Goal: Use online tool/utility: Utilize a website feature to perform a specific function

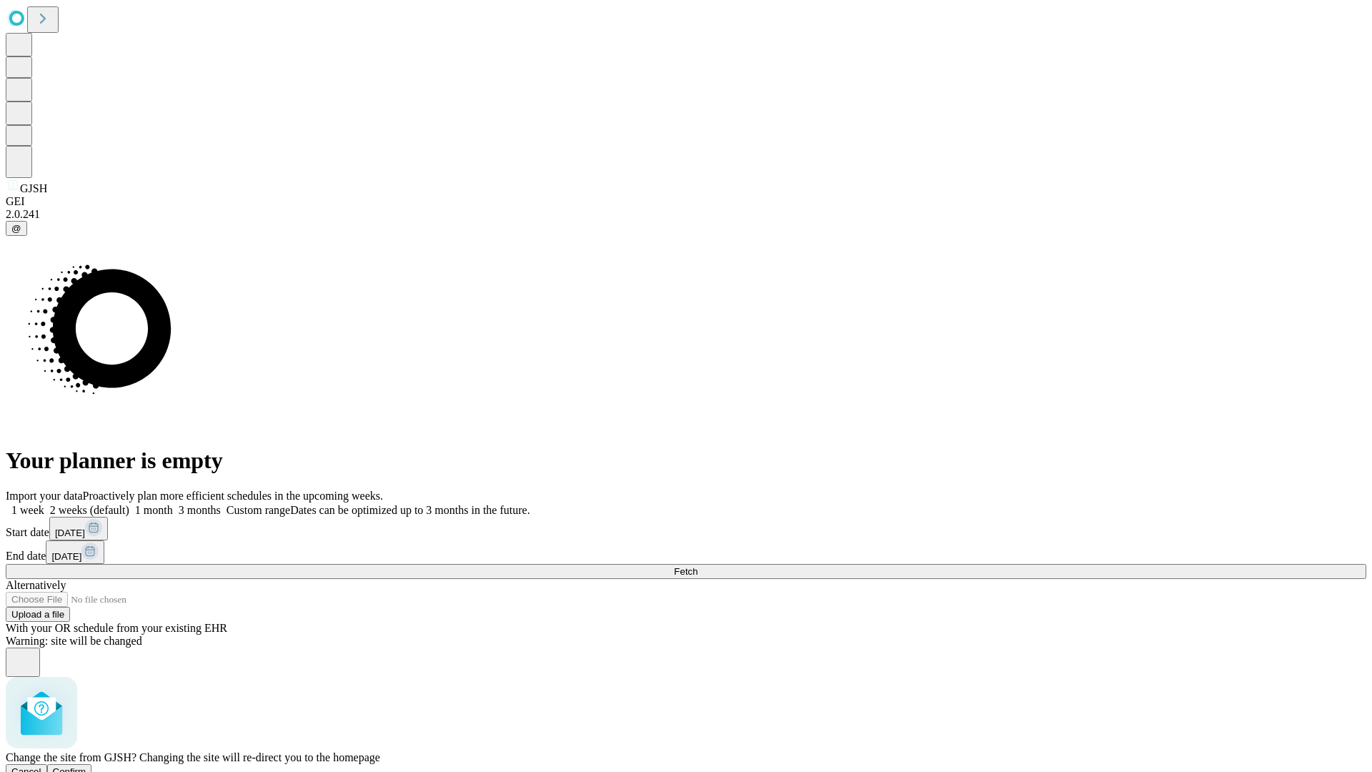
click at [86, 766] on span "Confirm" at bounding box center [70, 771] width 34 height 11
click at [129, 504] on label "2 weeks (default)" at bounding box center [86, 510] width 85 height 12
click at [697, 566] on span "Fetch" at bounding box center [686, 571] width 24 height 11
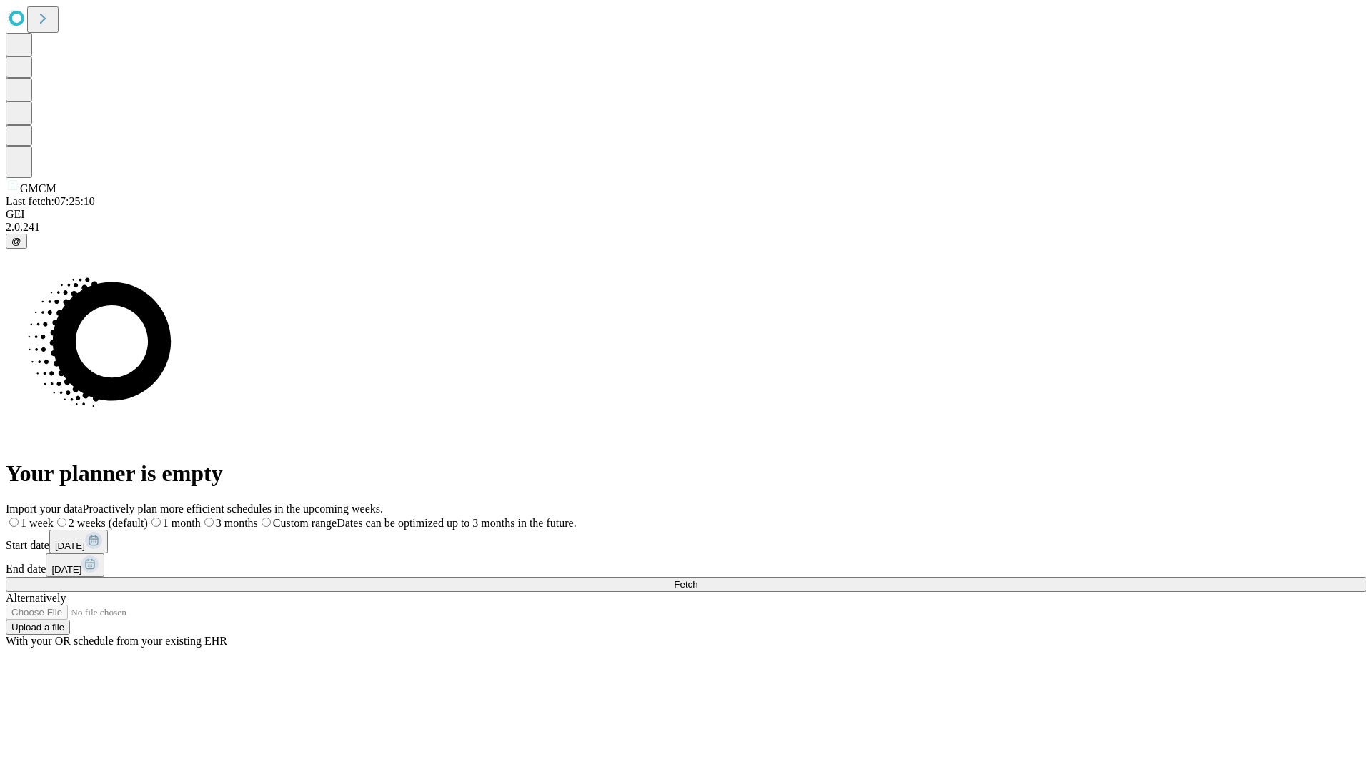
click at [148, 517] on label "2 weeks (default)" at bounding box center [101, 523] width 94 height 12
click at [697, 579] on span "Fetch" at bounding box center [686, 584] width 24 height 11
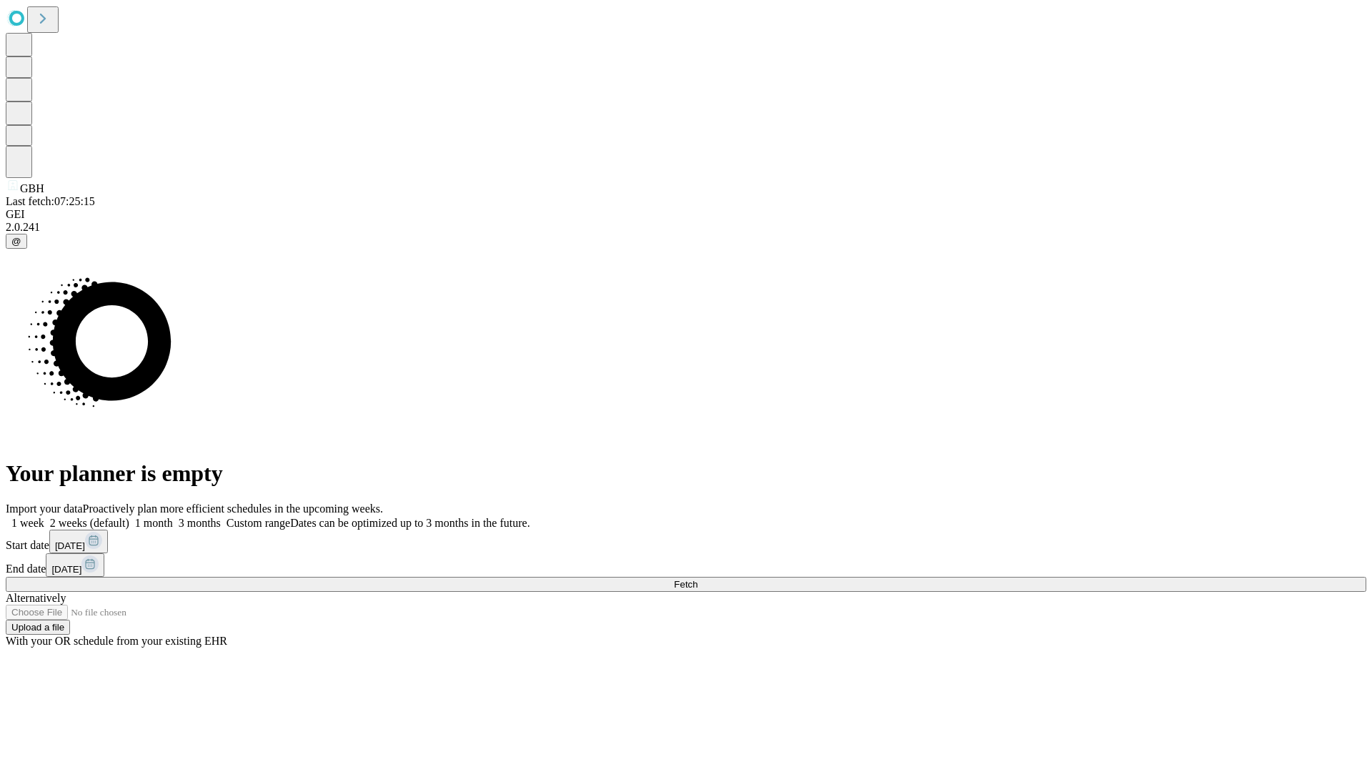
click at [129, 517] on label "2 weeks (default)" at bounding box center [86, 523] width 85 height 12
click at [697, 579] on span "Fetch" at bounding box center [686, 584] width 24 height 11
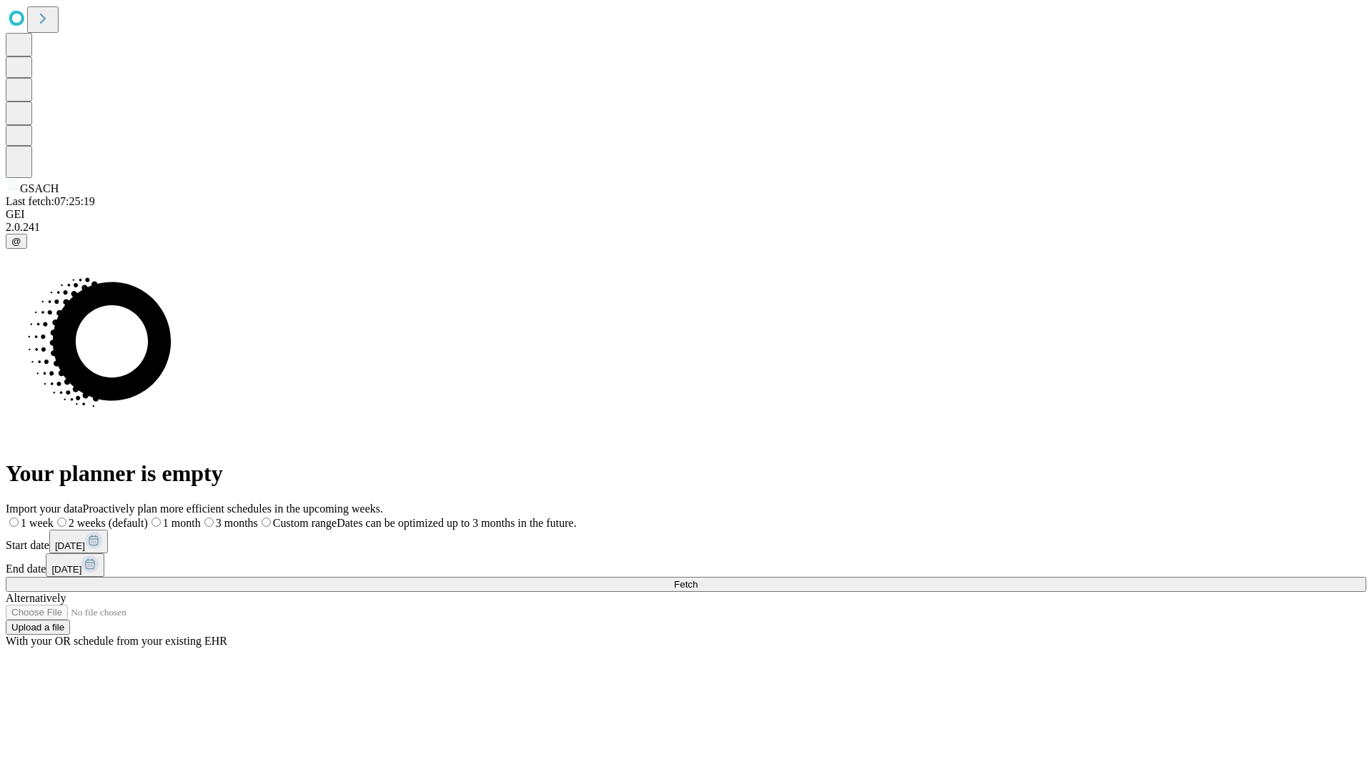
click at [148, 517] on label "2 weeks (default)" at bounding box center [101, 523] width 94 height 12
click at [697, 579] on span "Fetch" at bounding box center [686, 584] width 24 height 11
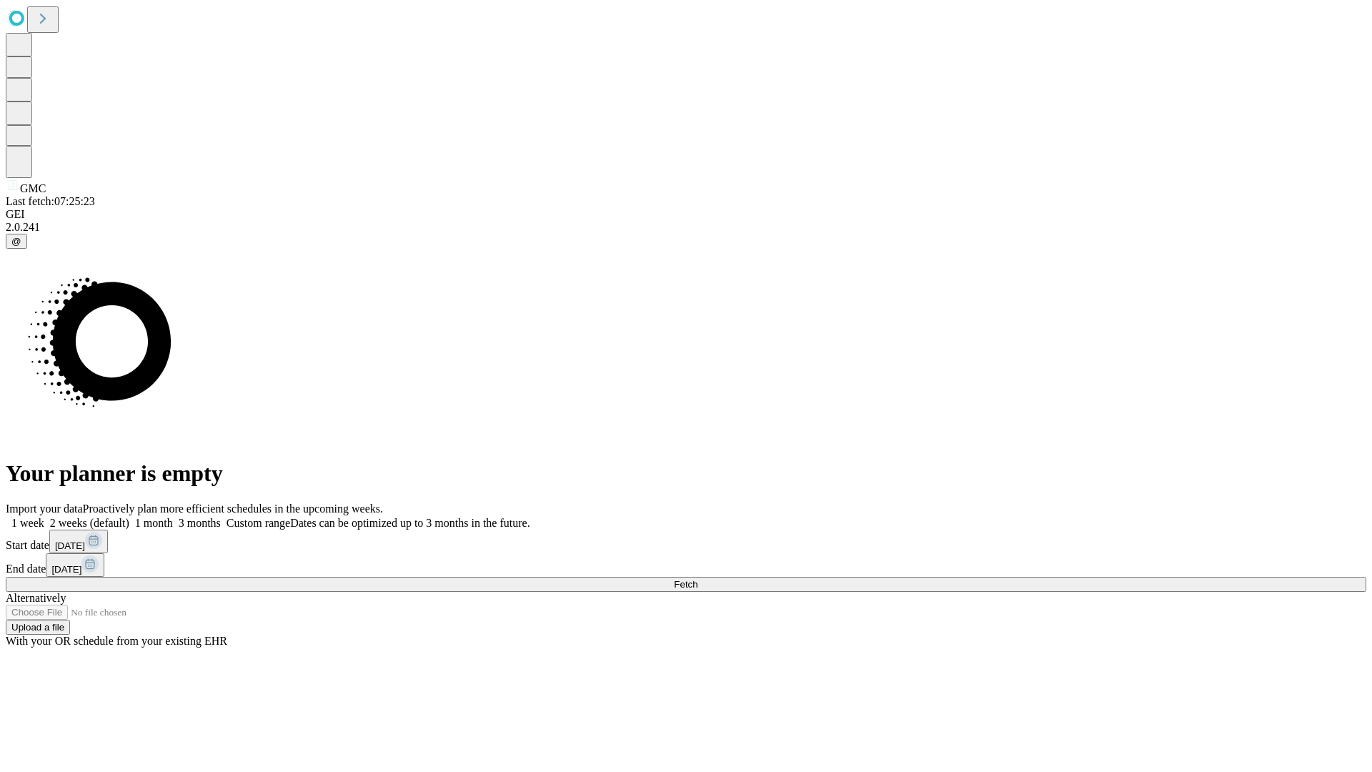
click at [697, 579] on span "Fetch" at bounding box center [686, 584] width 24 height 11
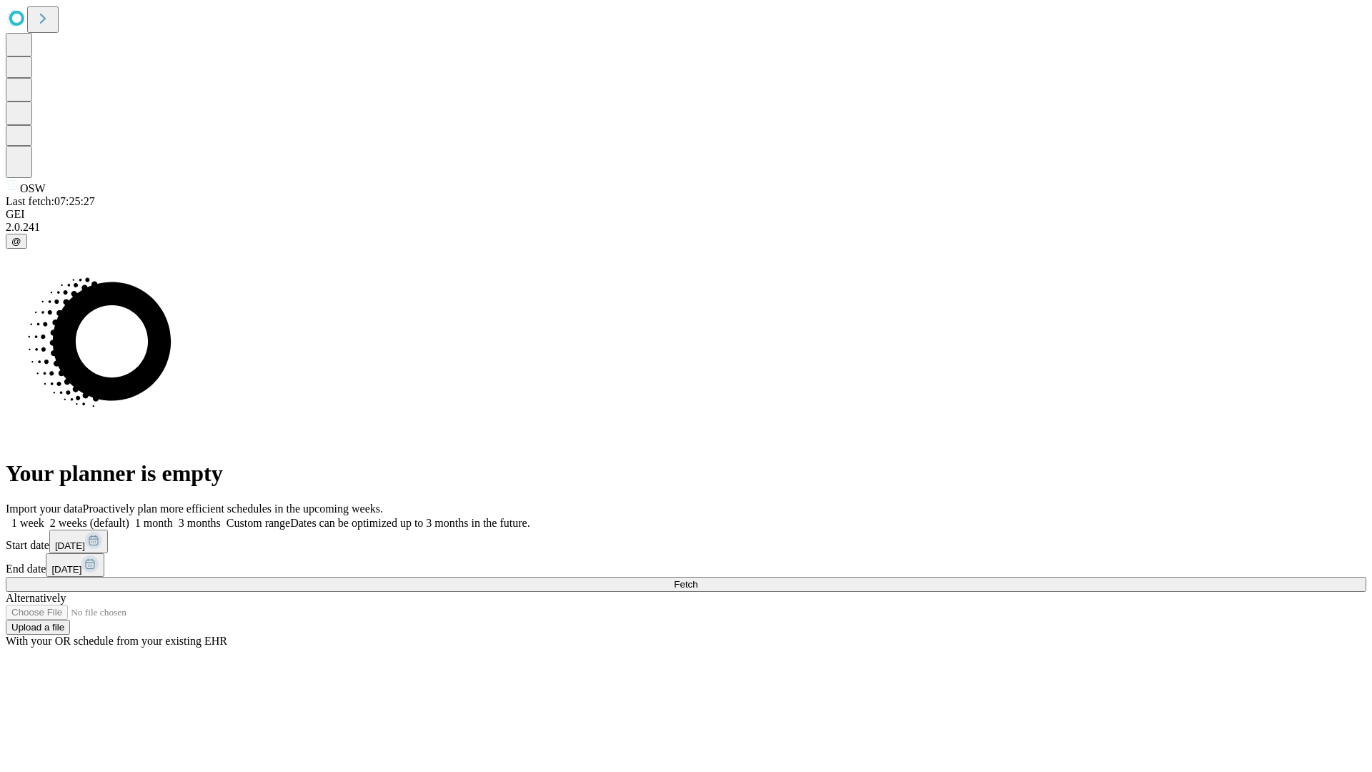
click at [129, 517] on label "2 weeks (default)" at bounding box center [86, 523] width 85 height 12
click at [697, 579] on span "Fetch" at bounding box center [686, 584] width 24 height 11
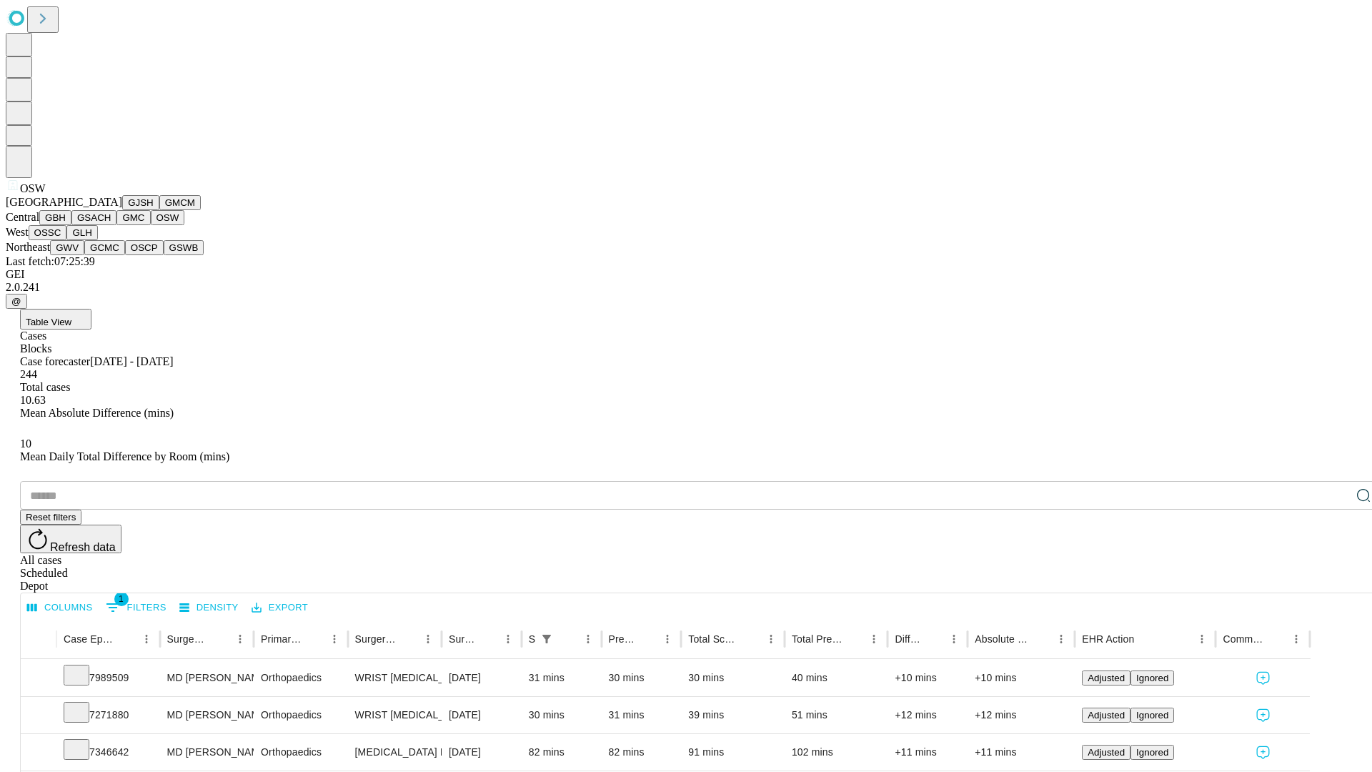
click at [67, 240] on button "OSSC" at bounding box center [48, 232] width 39 height 15
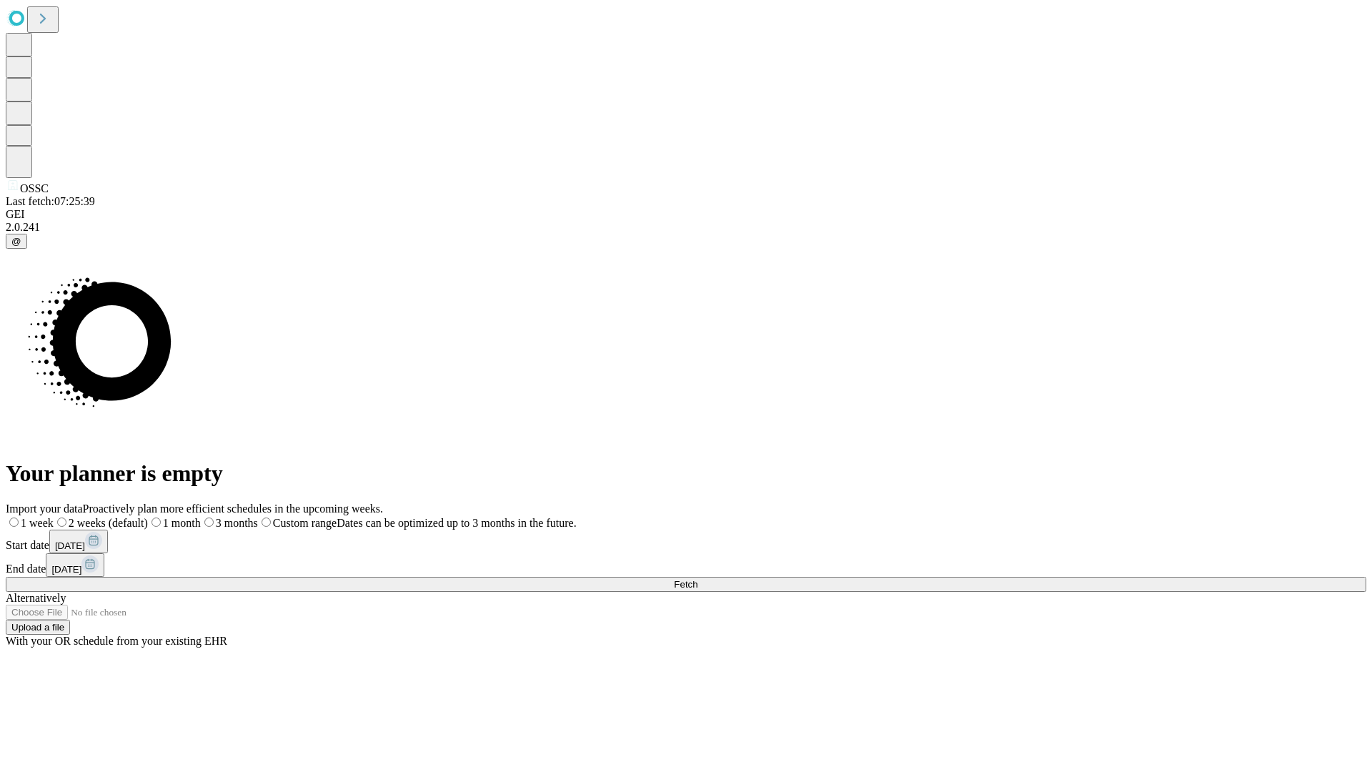
click at [148, 517] on label "2 weeks (default)" at bounding box center [101, 523] width 94 height 12
click at [697, 579] on span "Fetch" at bounding box center [686, 584] width 24 height 11
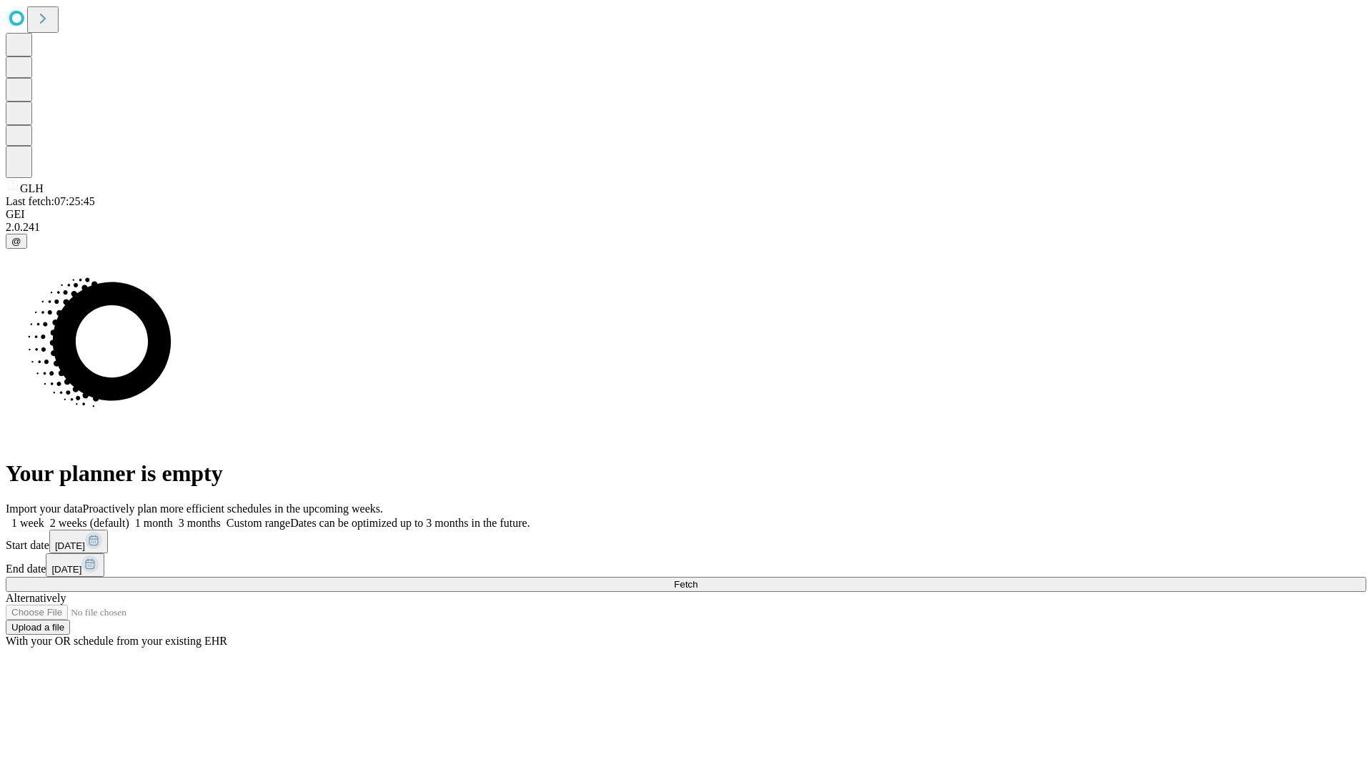
click at [129, 517] on label "2 weeks (default)" at bounding box center [86, 523] width 85 height 12
click at [697, 579] on span "Fetch" at bounding box center [686, 584] width 24 height 11
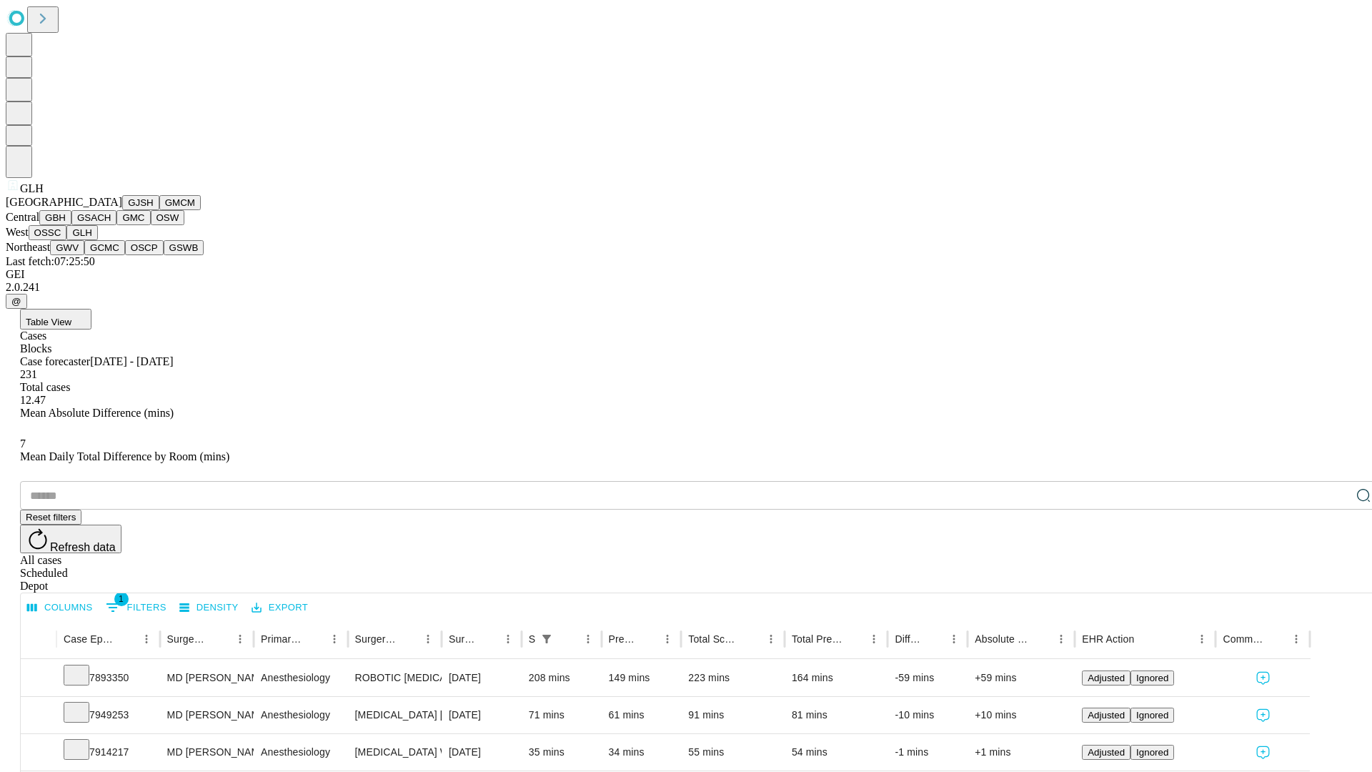
click at [84, 255] on button "GWV" at bounding box center [67, 247] width 34 height 15
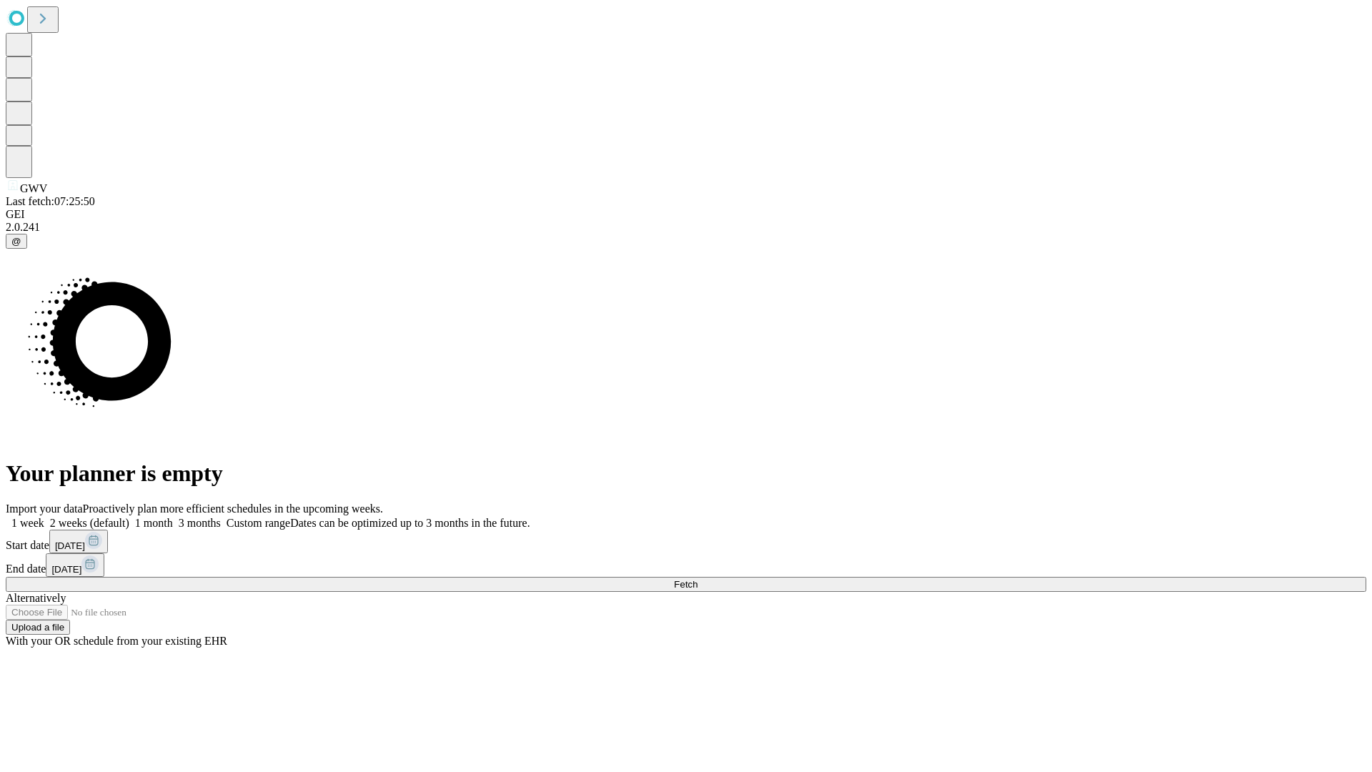
click at [129, 517] on label "2 weeks (default)" at bounding box center [86, 523] width 85 height 12
click at [697, 579] on span "Fetch" at bounding box center [686, 584] width 24 height 11
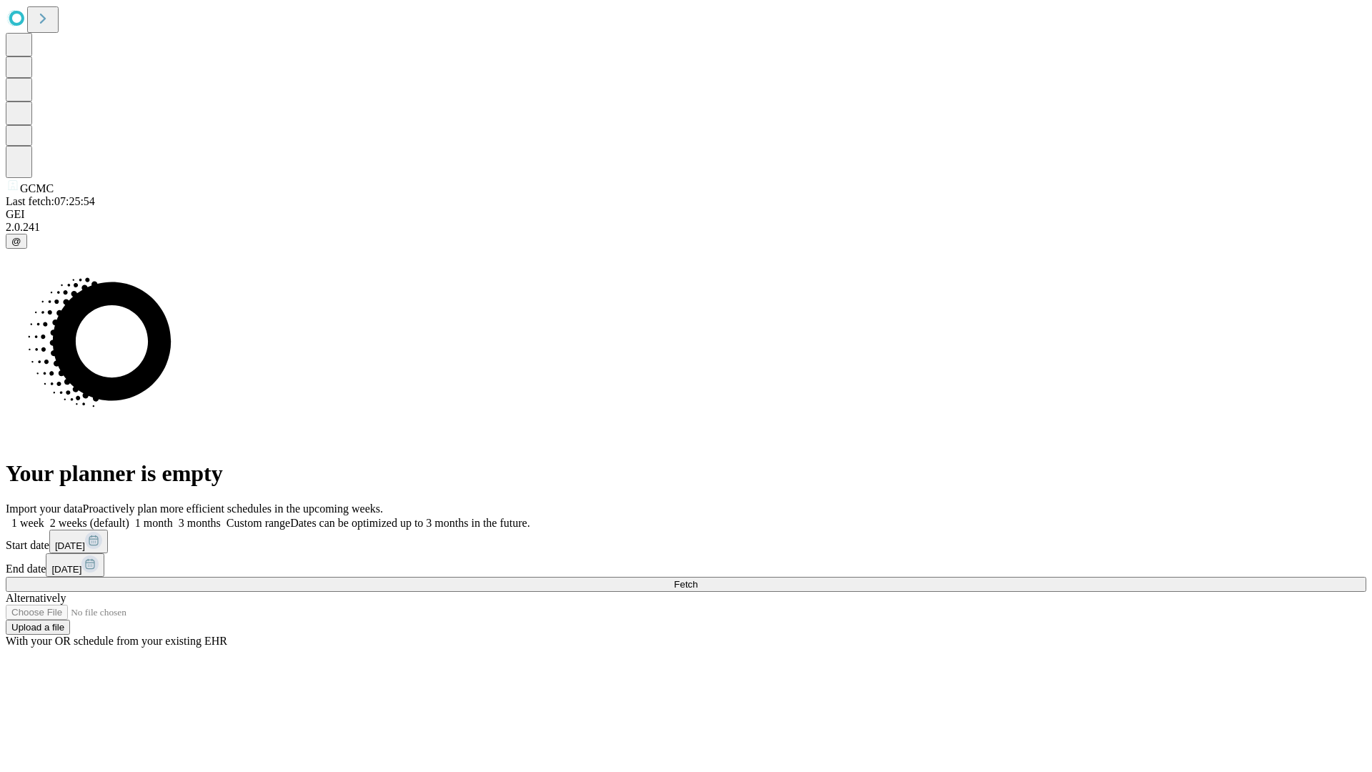
click at [129, 517] on label "2 weeks (default)" at bounding box center [86, 523] width 85 height 12
click at [697, 579] on span "Fetch" at bounding box center [686, 584] width 24 height 11
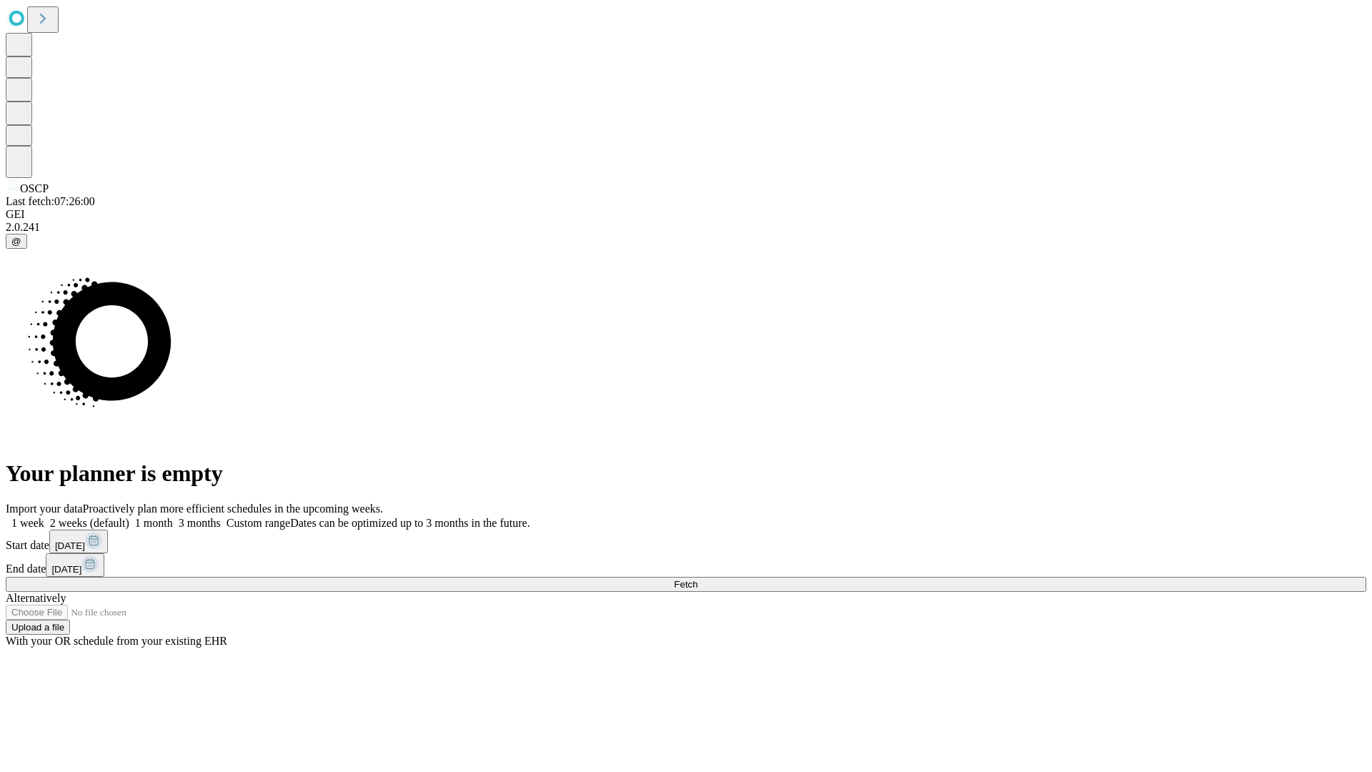
click at [129, 517] on label "2 weeks (default)" at bounding box center [86, 523] width 85 height 12
click at [697, 579] on span "Fetch" at bounding box center [686, 584] width 24 height 11
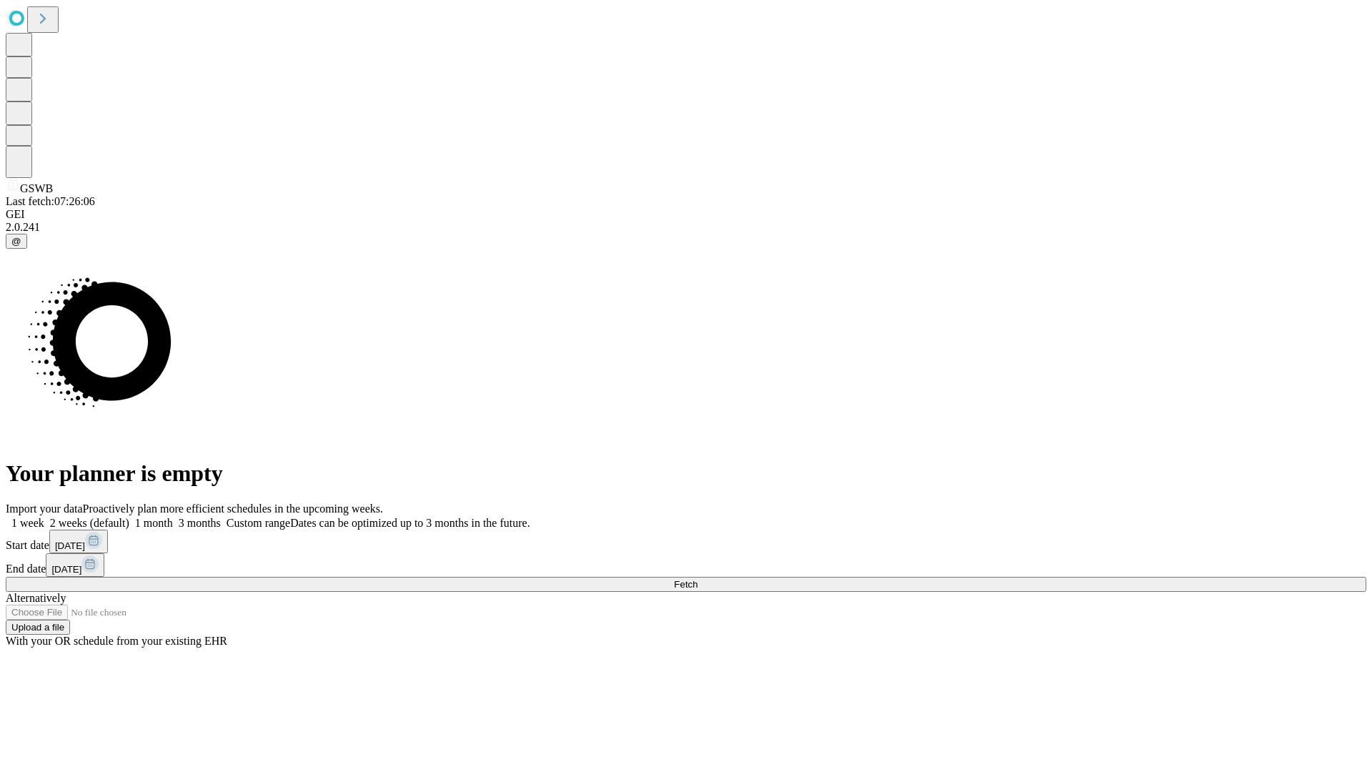
click at [129, 517] on label "2 weeks (default)" at bounding box center [86, 523] width 85 height 12
click at [697, 579] on span "Fetch" at bounding box center [686, 584] width 24 height 11
